Goal: Task Accomplishment & Management: Manage account settings

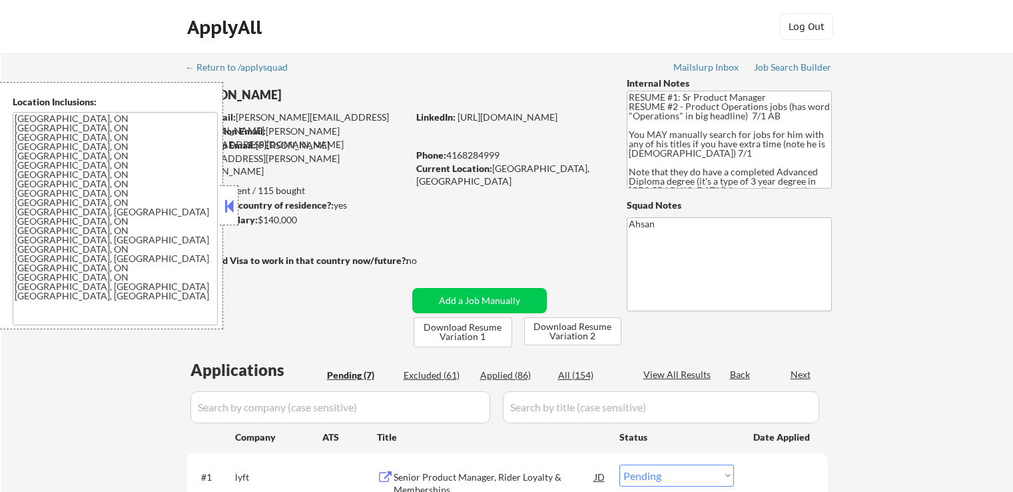
select select ""pending""
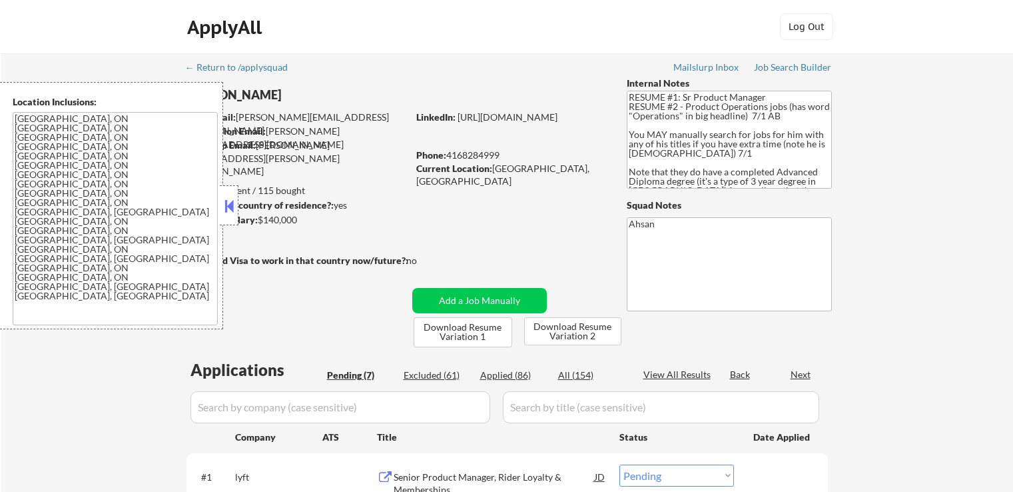
select select ""pending""
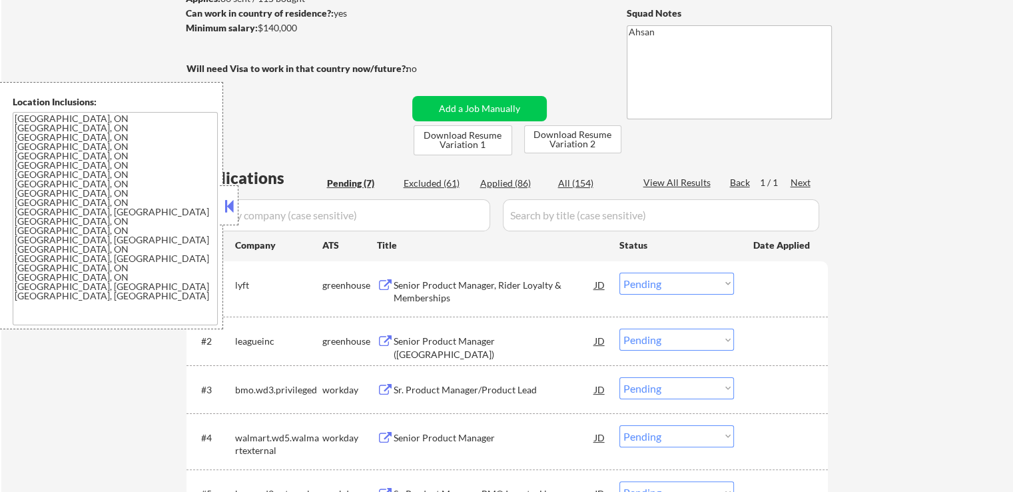
scroll to position [200, 0]
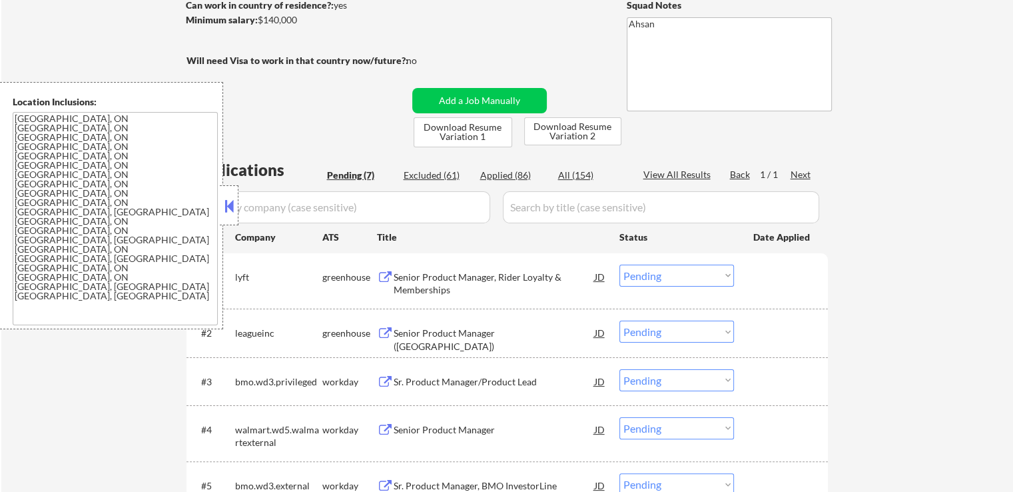
click at [384, 277] on button at bounding box center [385, 277] width 17 height 13
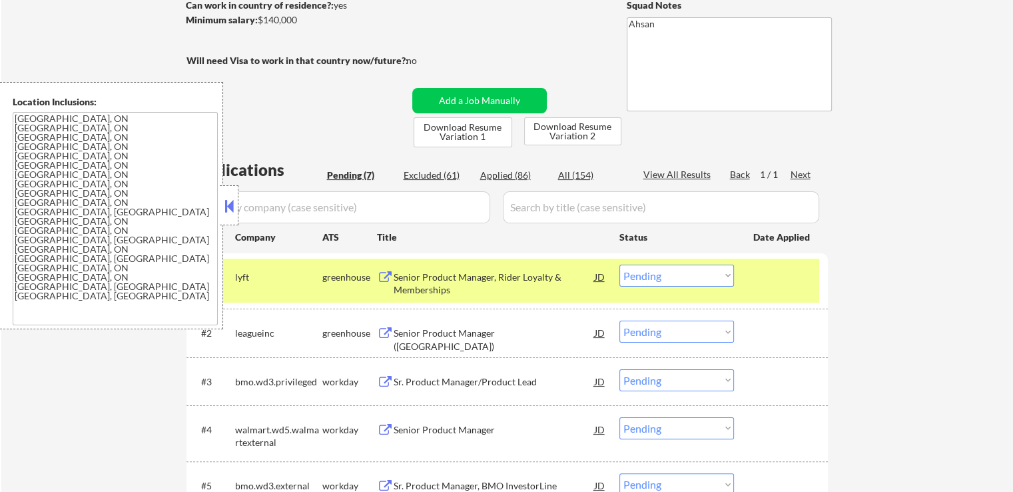
click at [656, 273] on select "Choose an option... Pending Applied Excluded (Questions) Excluded (Expired) Exc…" at bounding box center [677, 276] width 115 height 22
click at [620, 265] on select "Choose an option... Pending Applied Excluded (Questions) Excluded (Expired) Exc…" at bounding box center [677, 276] width 115 height 22
click at [384, 329] on button at bounding box center [385, 333] width 17 height 13
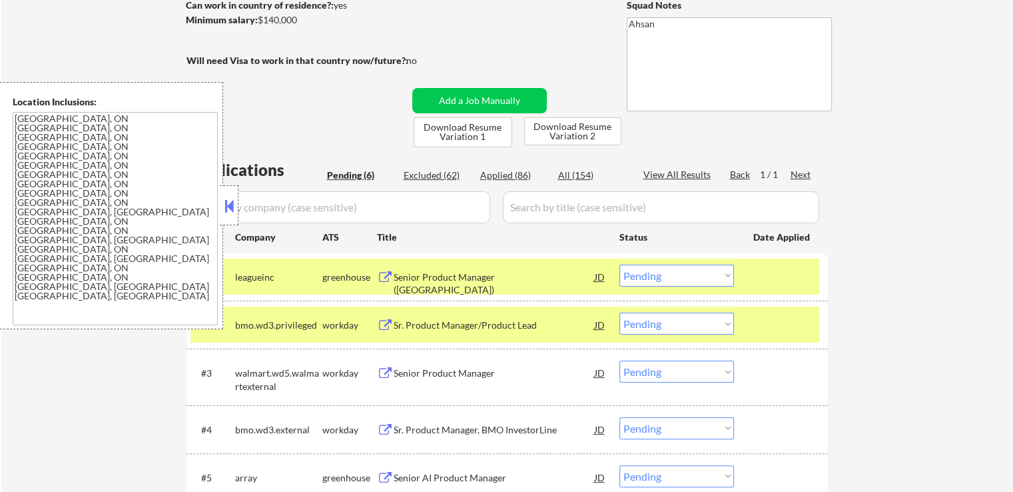
click at [681, 278] on select "Choose an option... Pending Applied Excluded (Questions) Excluded (Expired) Exc…" at bounding box center [677, 276] width 115 height 22
click at [620, 265] on select "Choose an option... Pending Applied Excluded (Questions) Excluded (Expired) Exc…" at bounding box center [677, 276] width 115 height 22
select select ""pending""
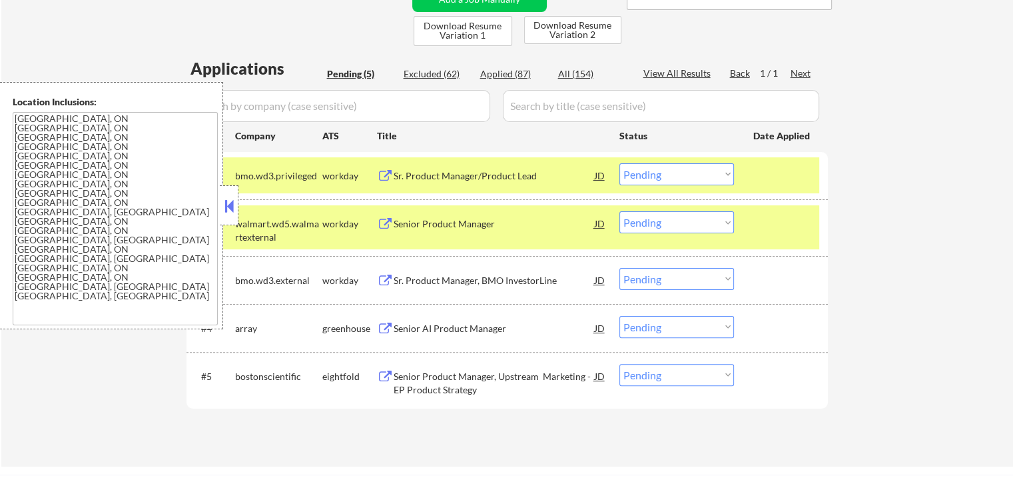
scroll to position [333, 0]
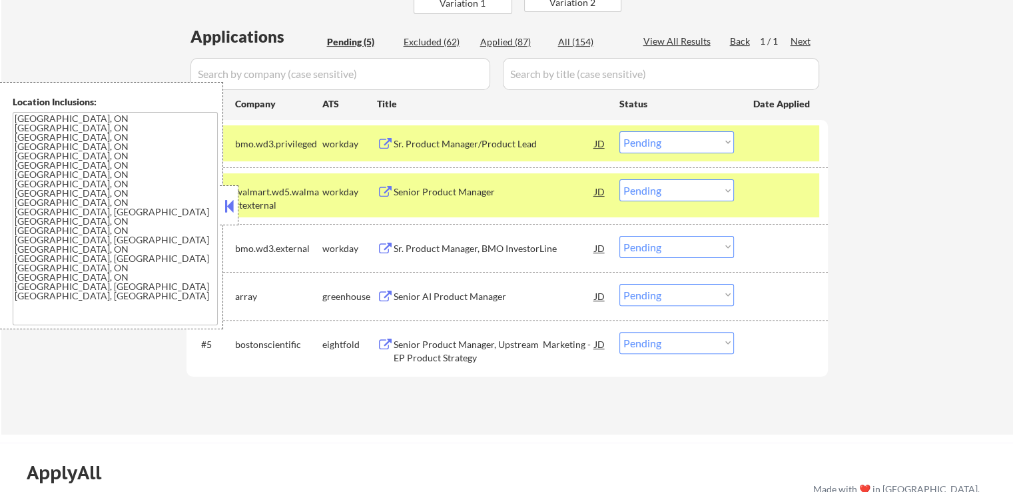
click at [380, 342] on button at bounding box center [385, 344] width 17 height 13
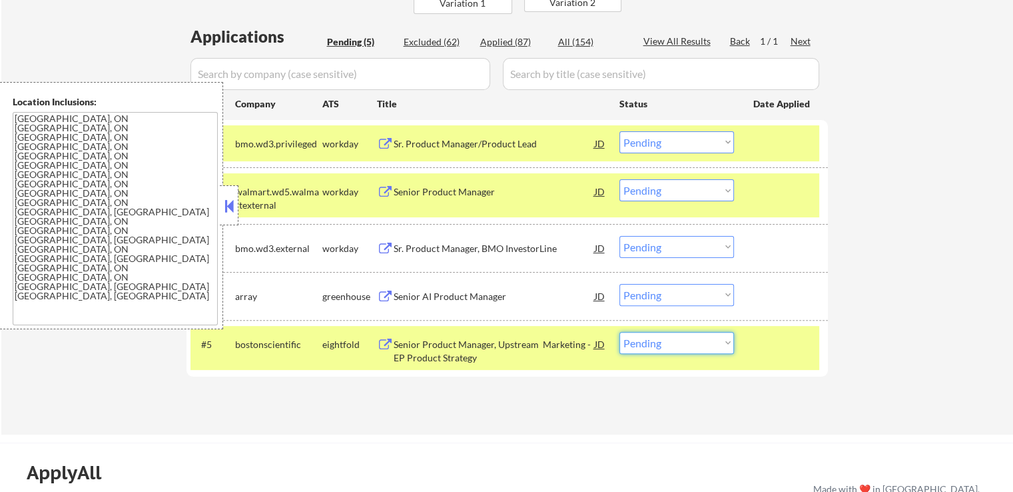
drag, startPoint x: 646, startPoint y: 347, endPoint x: 648, endPoint y: 358, distance: 10.7
click at [646, 347] on select "Choose an option... Pending Applied Excluded (Questions) Excluded (Expired) Exc…" at bounding box center [677, 343] width 115 height 22
select select ""applied""
click at [620, 332] on select "Choose an option... Pending Applied Excluded (Questions) Excluded (Expired) Exc…" at bounding box center [677, 343] width 115 height 22
click at [384, 296] on button at bounding box center [385, 297] width 17 height 13
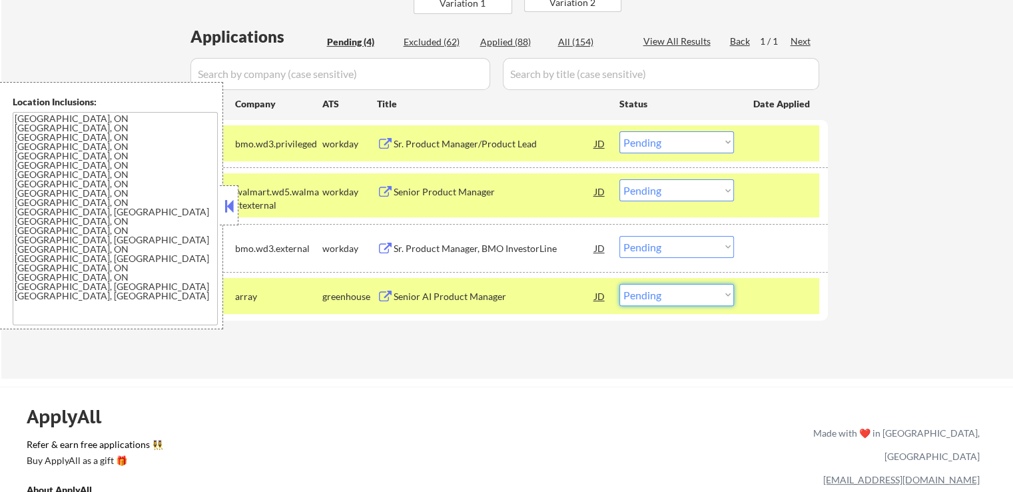
click at [670, 291] on select "Choose an option... Pending Applied Excluded (Questions) Excluded (Expired) Exc…" at bounding box center [677, 295] width 115 height 22
select select ""applied""
click at [620, 284] on select "Choose an option... Pending Applied Excluded (Questions) Excluded (Expired) Exc…" at bounding box center [677, 295] width 115 height 22
click at [382, 245] on button at bounding box center [385, 249] width 17 height 13
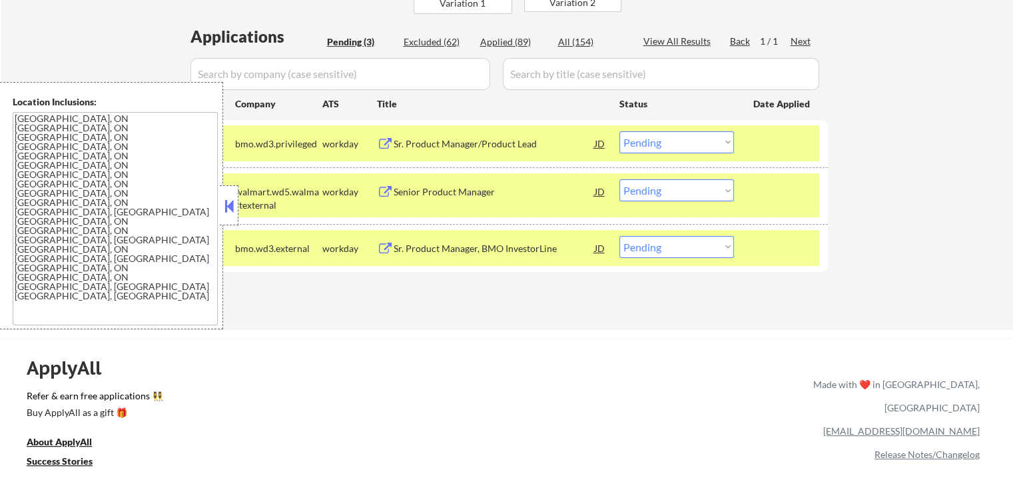
click at [386, 186] on button at bounding box center [385, 192] width 17 height 13
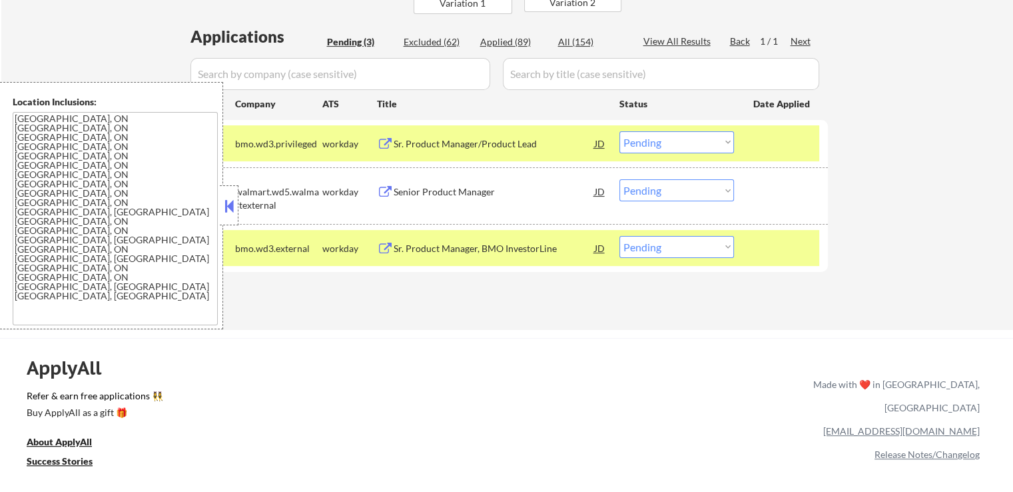
click at [377, 150] on button at bounding box center [385, 144] width 17 height 13
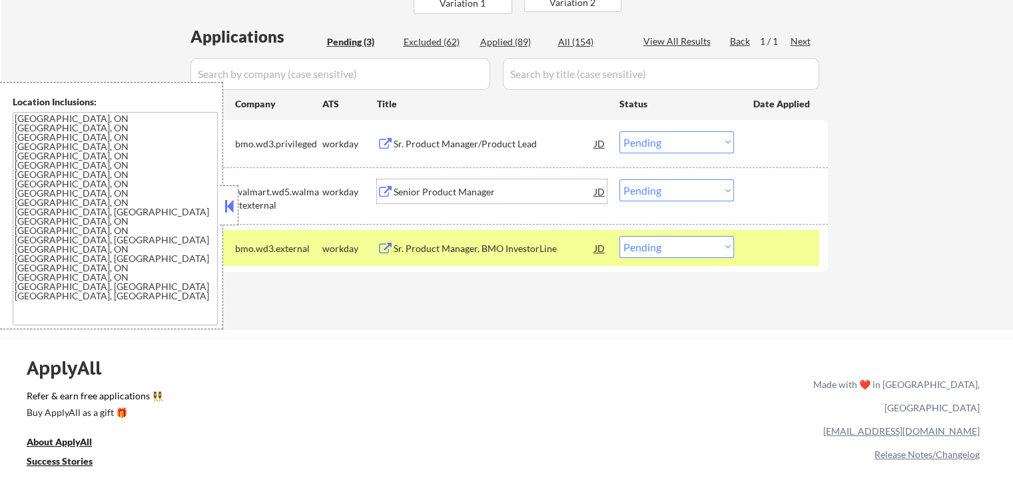
click at [384, 183] on div "Senior Product Manager JD" at bounding box center [492, 191] width 230 height 24
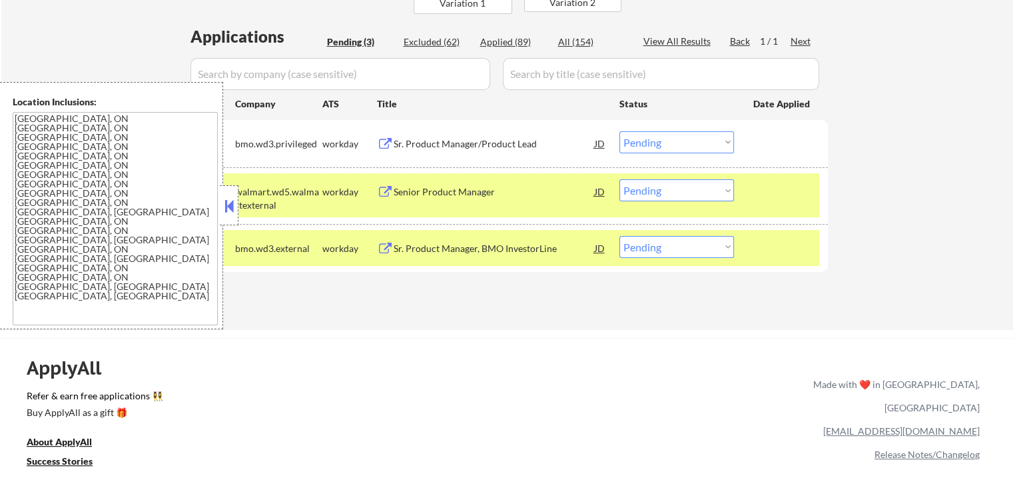
click at [378, 246] on button at bounding box center [385, 249] width 17 height 13
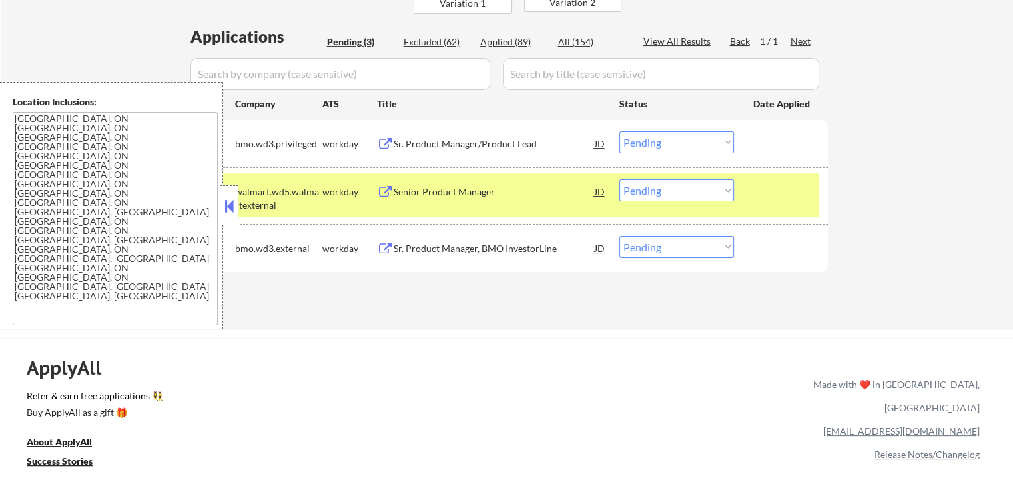
click at [544, 297] on div "Applications Pending (3) Excluded (62) Applied (89) All (154) View All Results …" at bounding box center [508, 164] width 642 height 279
click at [385, 142] on button at bounding box center [385, 144] width 17 height 13
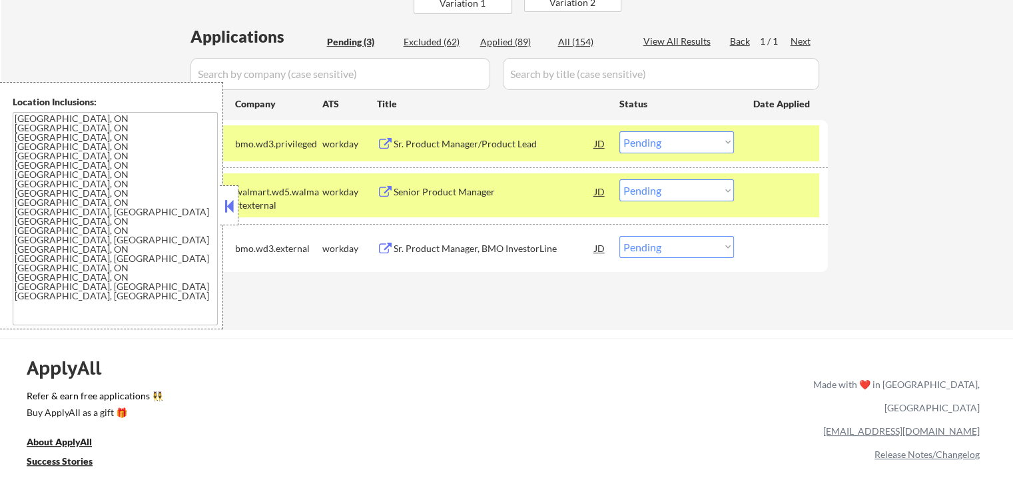
click at [388, 191] on button at bounding box center [385, 192] width 17 height 13
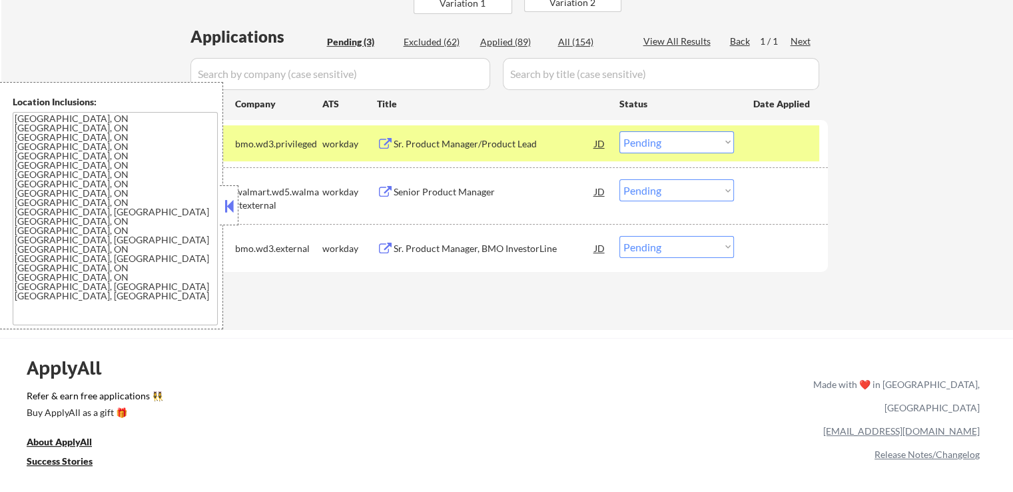
click at [412, 294] on div "Applications Pending (3) Excluded (62) Applied (89) All (154) View All Results …" at bounding box center [508, 164] width 642 height 279
